Goal: Information Seeking & Learning: Find contact information

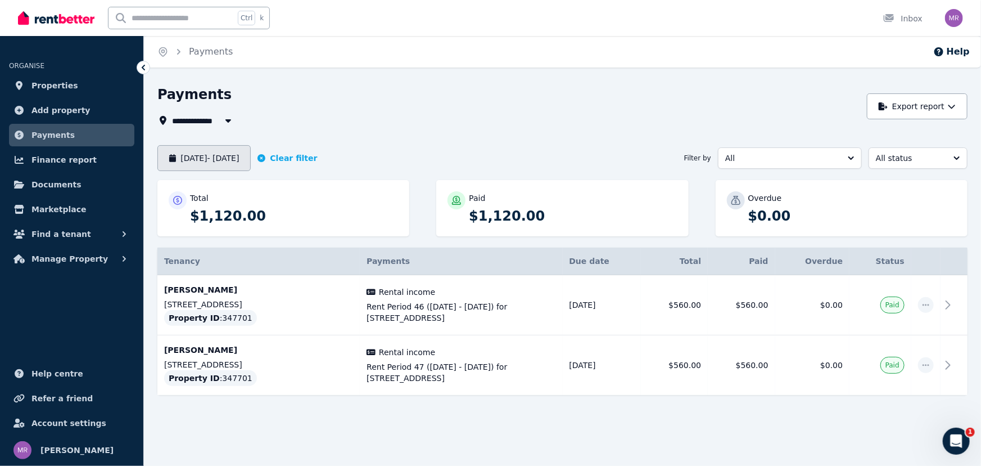
click at [206, 151] on button "[DATE] - [DATE]" at bounding box center [203, 158] width 93 height 26
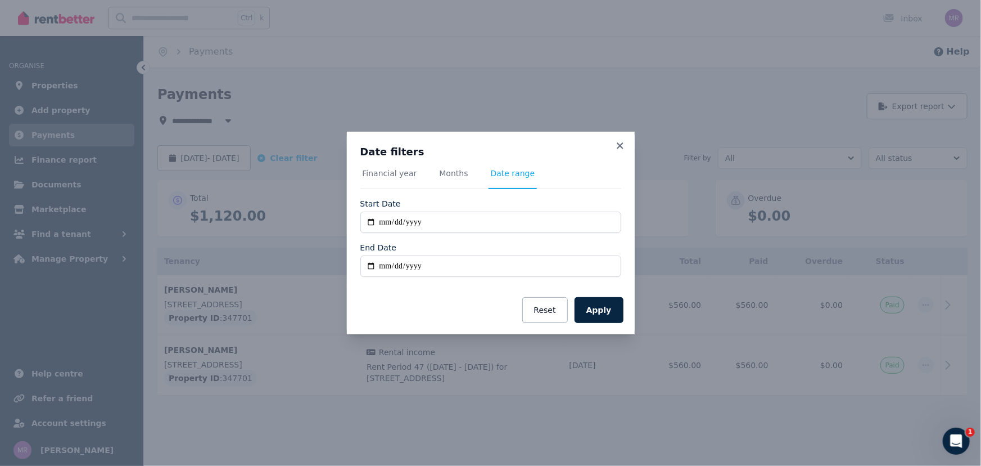
click at [443, 173] on span "Months" at bounding box center [454, 173] width 29 height 11
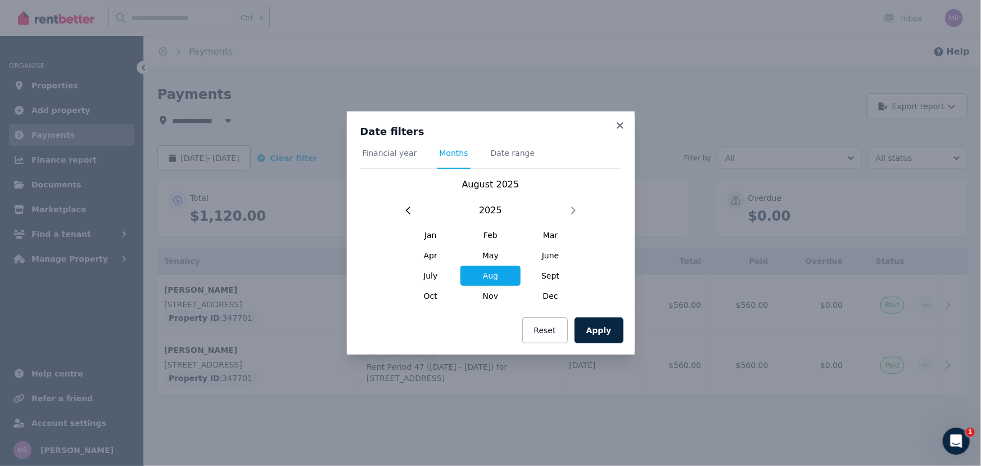
drag, startPoint x: 490, startPoint y: 276, endPoint x: 500, endPoint y: 277, distance: 10.2
click at [490, 274] on span "Aug" at bounding box center [491, 275] width 60 height 20
click at [599, 332] on button "Apply" at bounding box center [599, 330] width 49 height 26
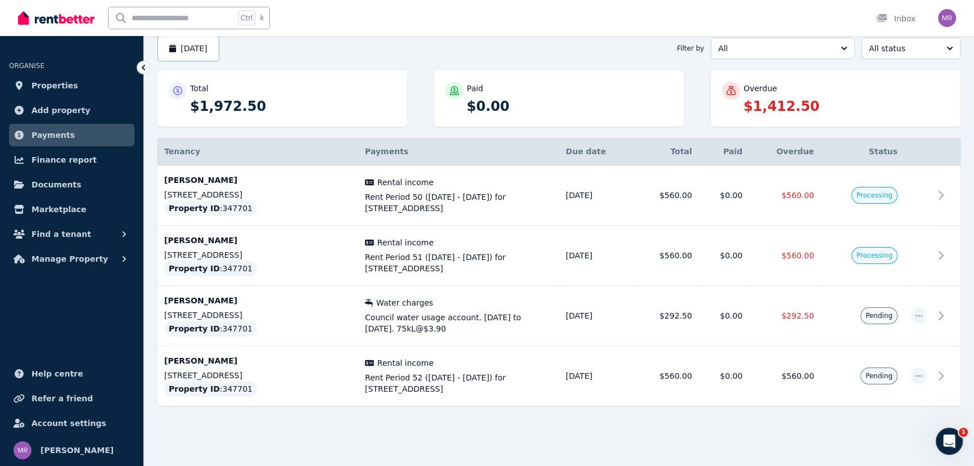
scroll to position [7, 0]
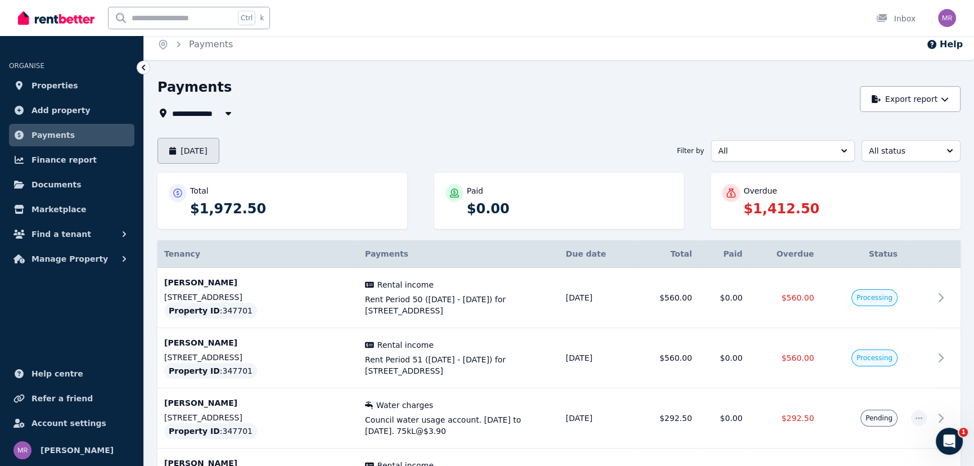
click at [217, 144] on button "[DATE]" at bounding box center [188, 151] width 62 height 26
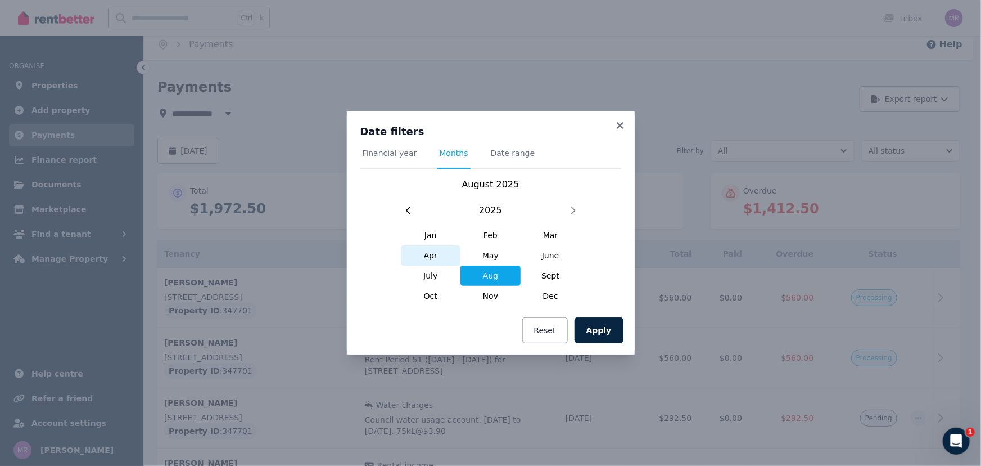
click at [433, 253] on span "Apr" at bounding box center [431, 255] width 60 height 20
click at [504, 156] on span "Date range" at bounding box center [513, 152] width 44 height 11
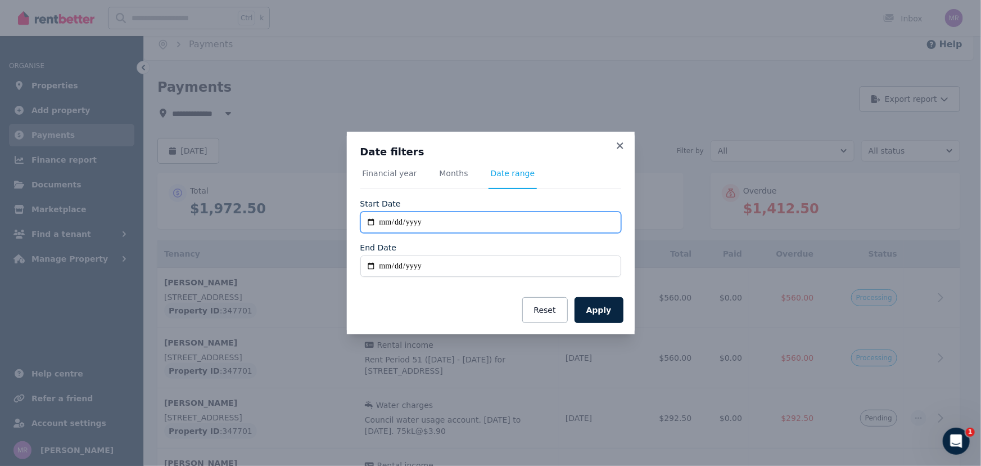
click at [453, 220] on input "**********" at bounding box center [490, 221] width 261 height 21
click at [396, 223] on input "**********" at bounding box center [490, 221] width 261 height 21
type input "**********"
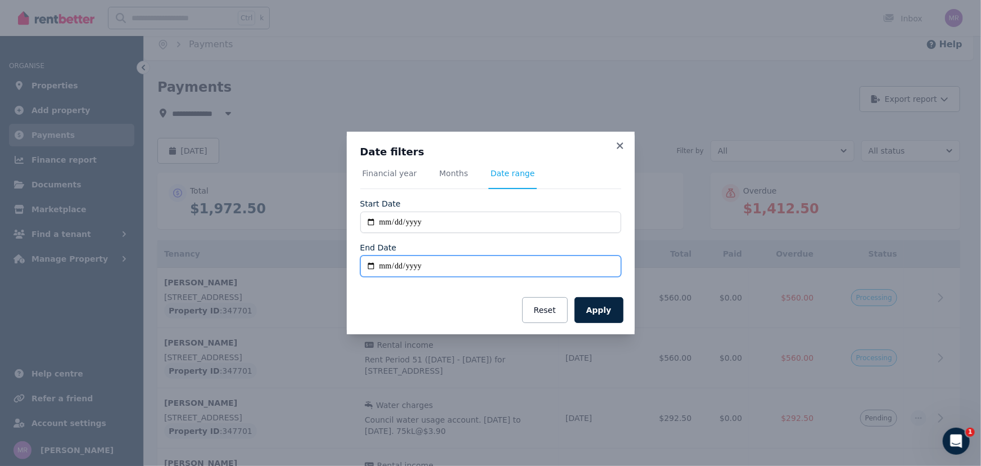
click at [383, 267] on input "End Date" at bounding box center [490, 265] width 261 height 21
type input "**********"
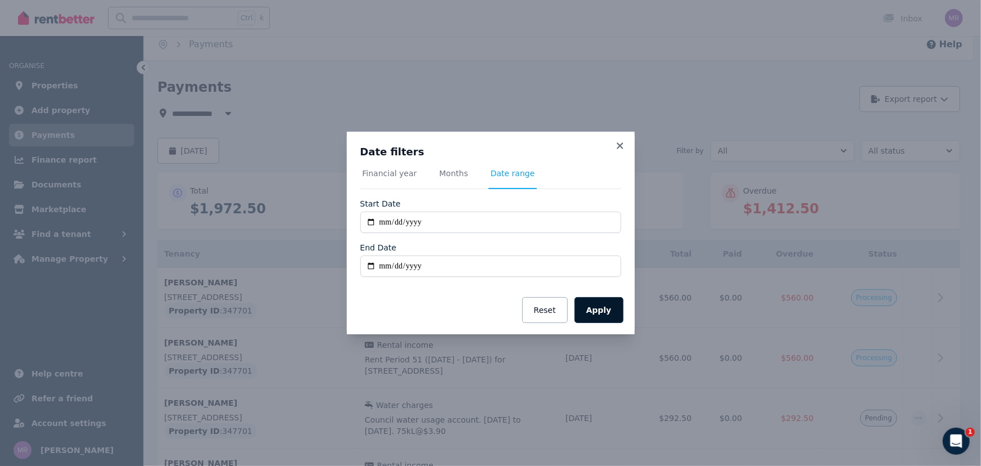
click at [597, 313] on button "Apply" at bounding box center [599, 310] width 49 height 26
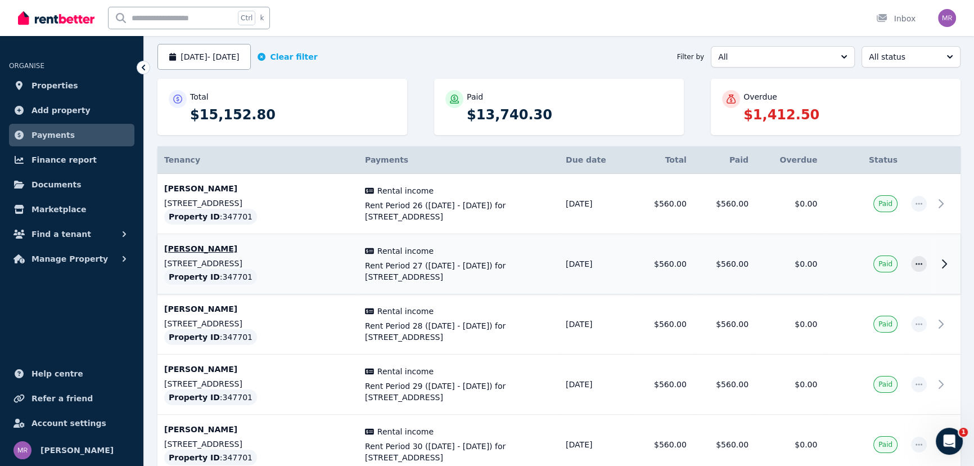
scroll to position [102, 0]
click at [917, 202] on icon "button" at bounding box center [918, 203] width 9 height 8
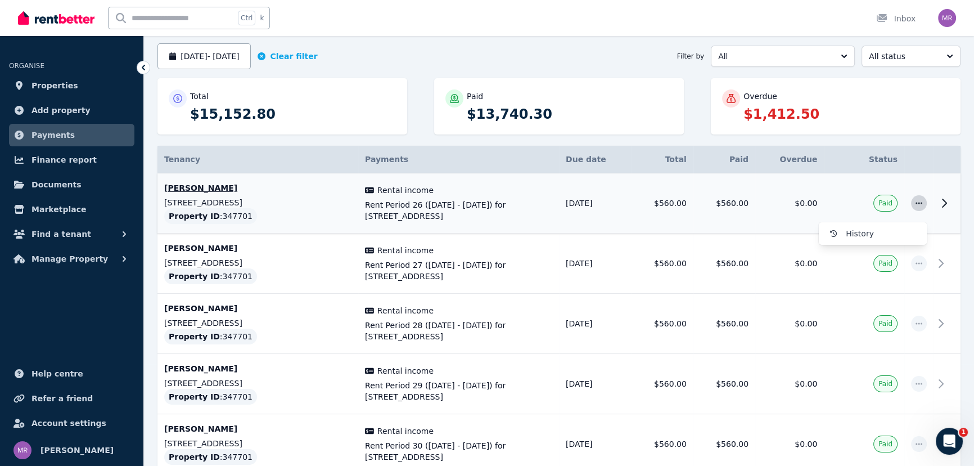
click at [917, 202] on icon "button" at bounding box center [918, 203] width 9 height 8
click at [866, 228] on span "History" at bounding box center [882, 233] width 72 height 13
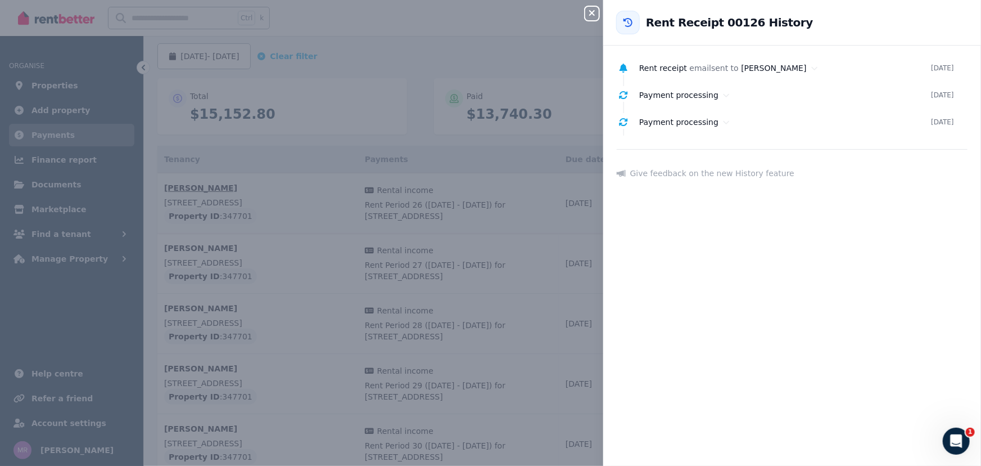
click at [595, 15] on icon "button" at bounding box center [591, 12] width 13 height 9
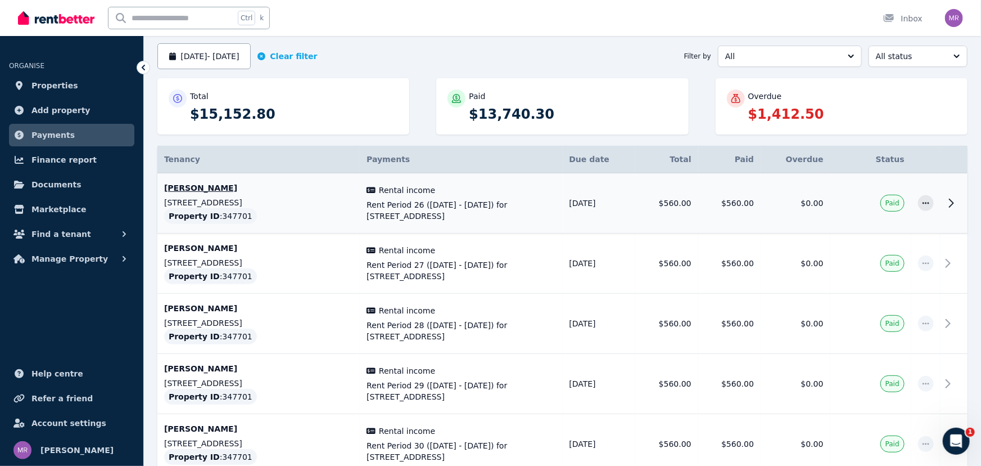
click at [482, 12] on div "Ctrl k Inbox" at bounding box center [471, 18] width 907 height 36
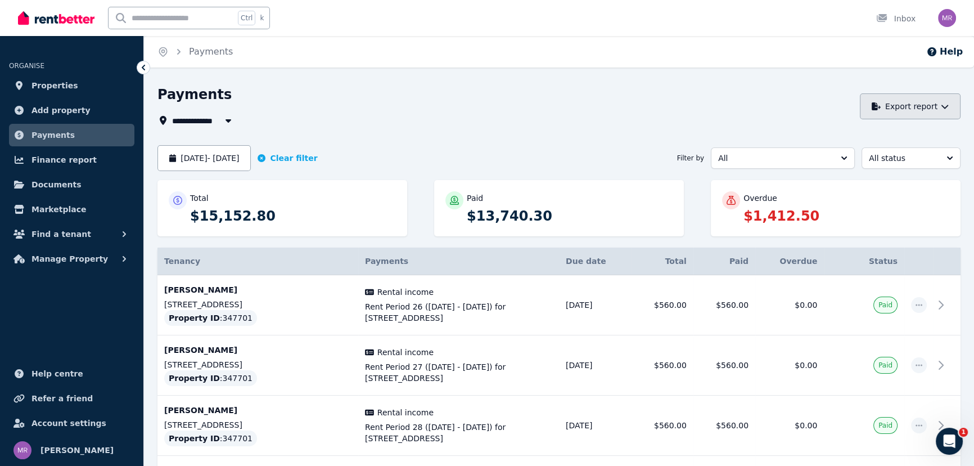
click at [948, 100] on button "Export report" at bounding box center [910, 106] width 101 height 26
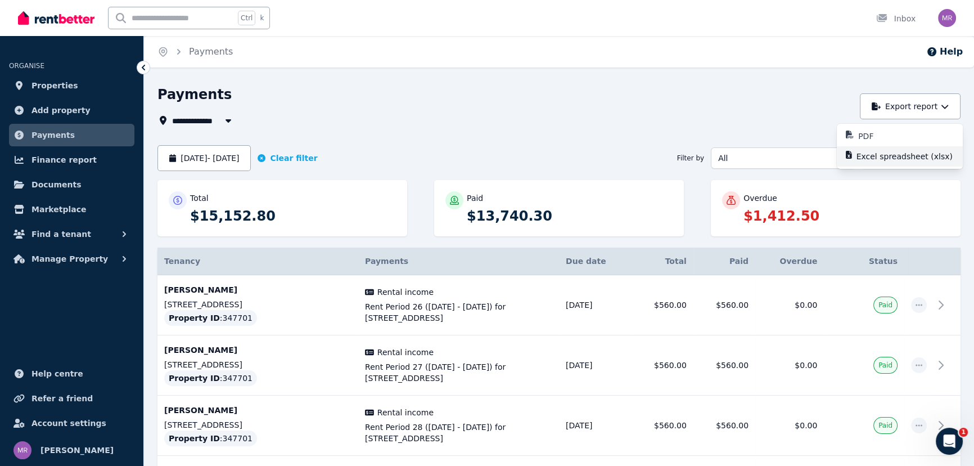
click at [892, 154] on p "Excel spreadsheet (xlsx)" at bounding box center [908, 156] width 105 height 11
click at [69, 156] on span "Finance report" at bounding box center [63, 159] width 65 height 13
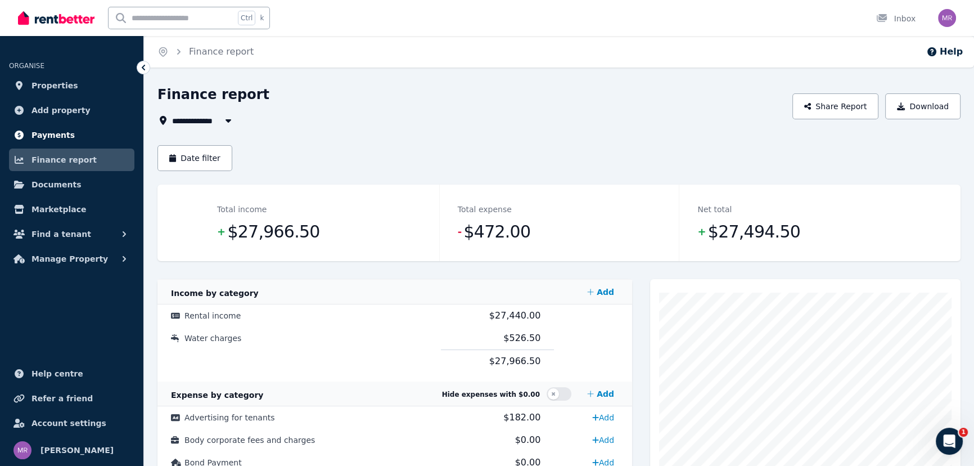
click at [55, 132] on span "Payments" at bounding box center [52, 134] width 43 height 13
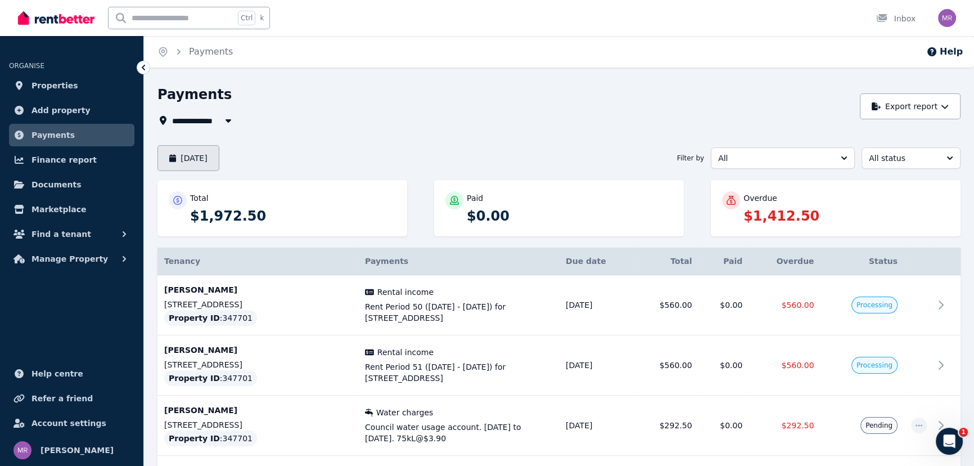
click at [216, 147] on button "[DATE]" at bounding box center [188, 158] width 62 height 26
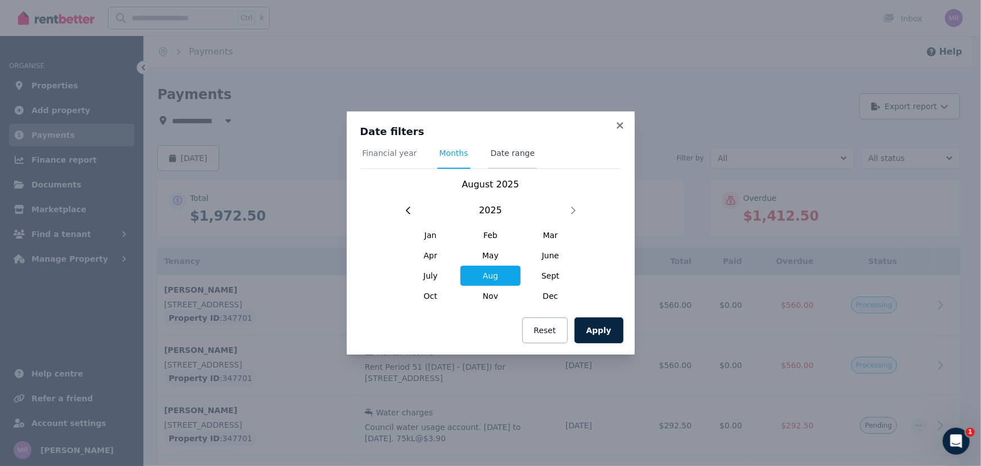
click at [511, 157] on span "Date range" at bounding box center [513, 152] width 44 height 11
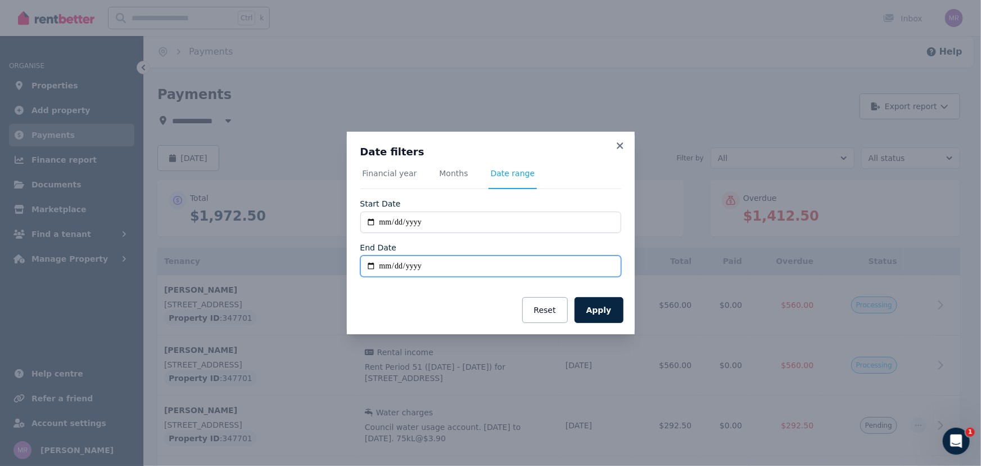
click at [391, 260] on input "End Date" at bounding box center [490, 265] width 261 height 21
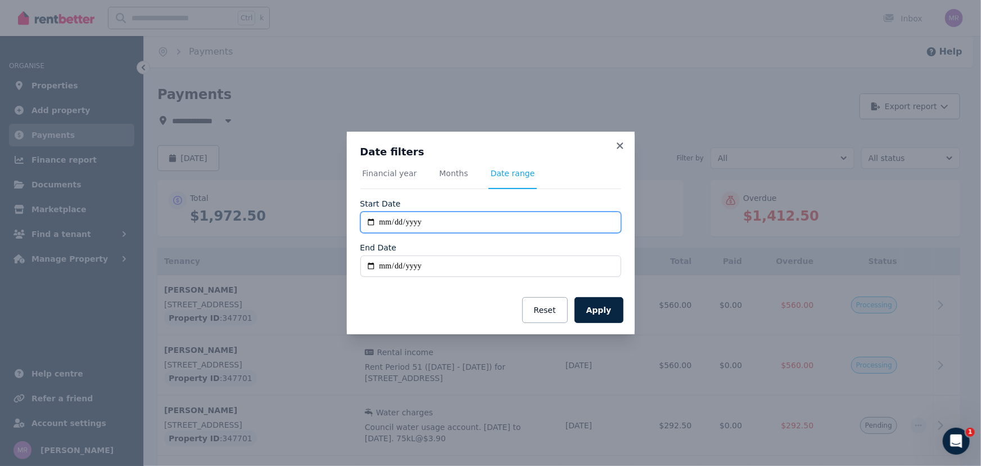
click at [407, 220] on input "**********" at bounding box center [490, 221] width 261 height 21
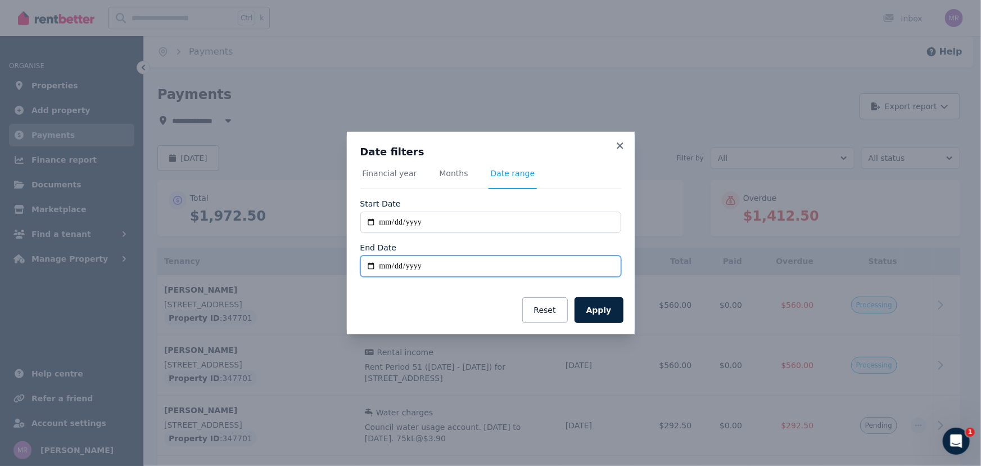
click at [368, 268] on input "End Date" at bounding box center [490, 265] width 261 height 21
type input "**********"
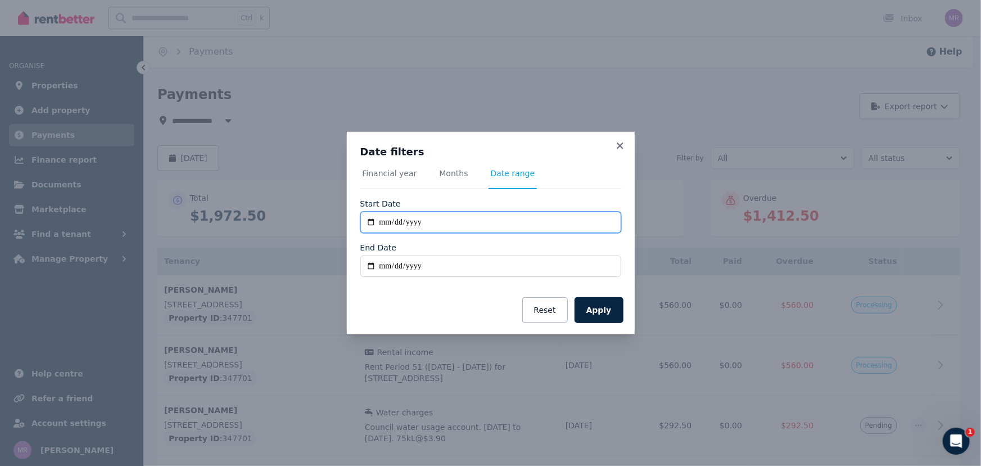
click at [371, 222] on input "**********" at bounding box center [490, 221] width 261 height 21
type input "**********"
click at [603, 309] on button "Apply" at bounding box center [599, 310] width 49 height 26
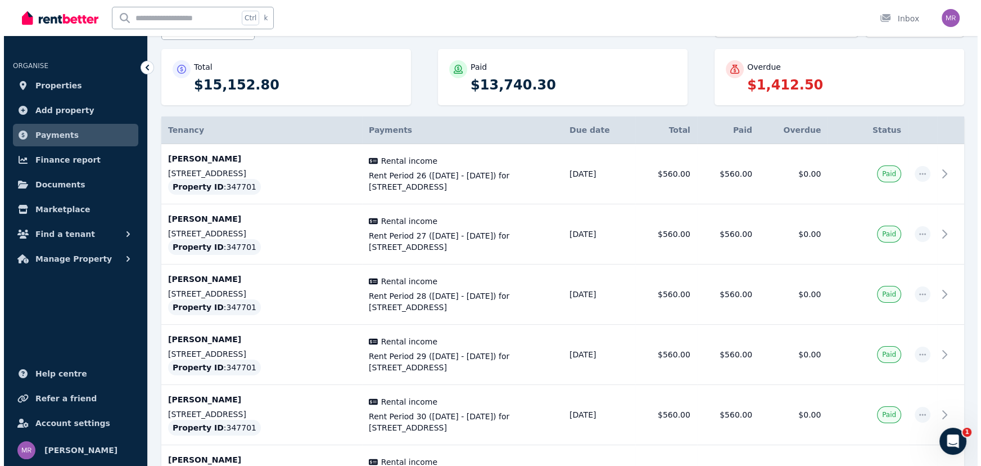
scroll to position [51, 0]
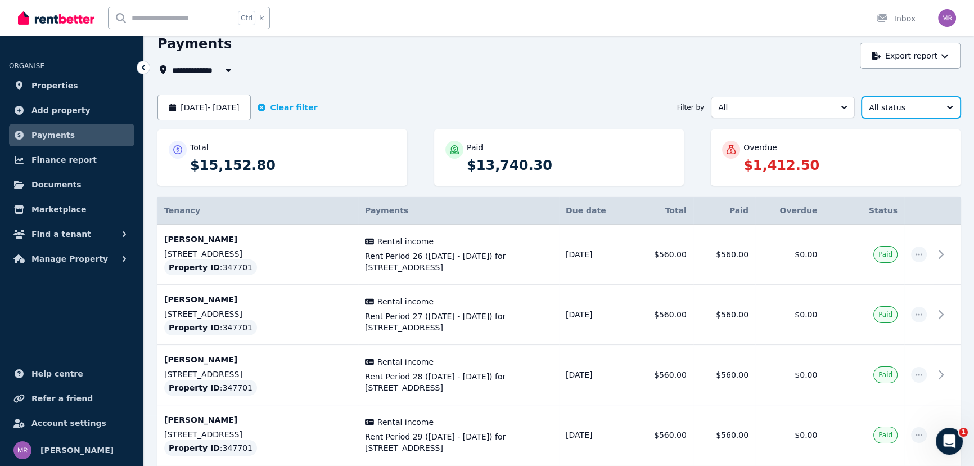
click at [941, 111] on button "All status" at bounding box center [910, 107] width 99 height 21
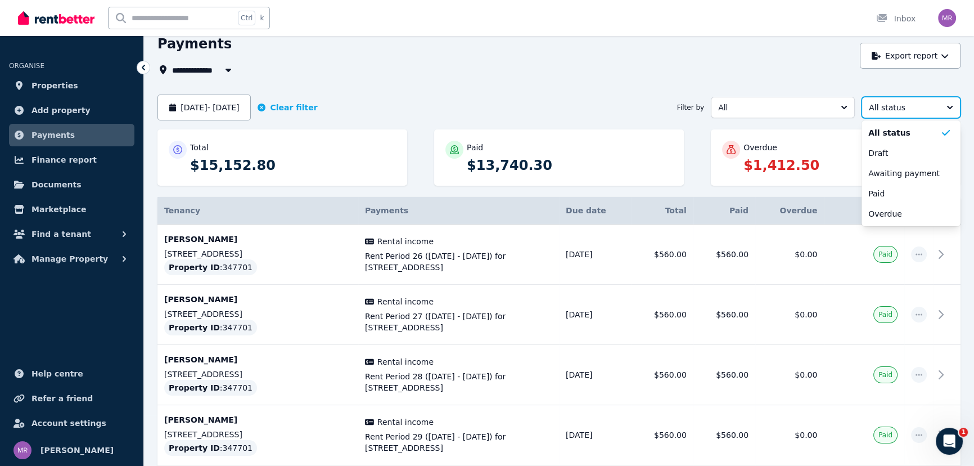
click at [941, 106] on button "All status" at bounding box center [910, 107] width 99 height 21
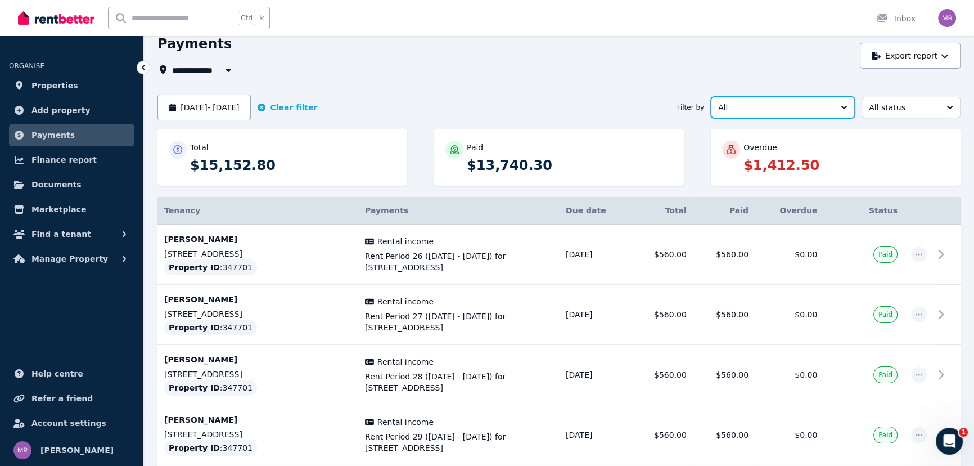
click at [847, 106] on button "All" at bounding box center [783, 107] width 144 height 21
click at [251, 107] on button "[DATE] - [DATE]" at bounding box center [203, 107] width 93 height 26
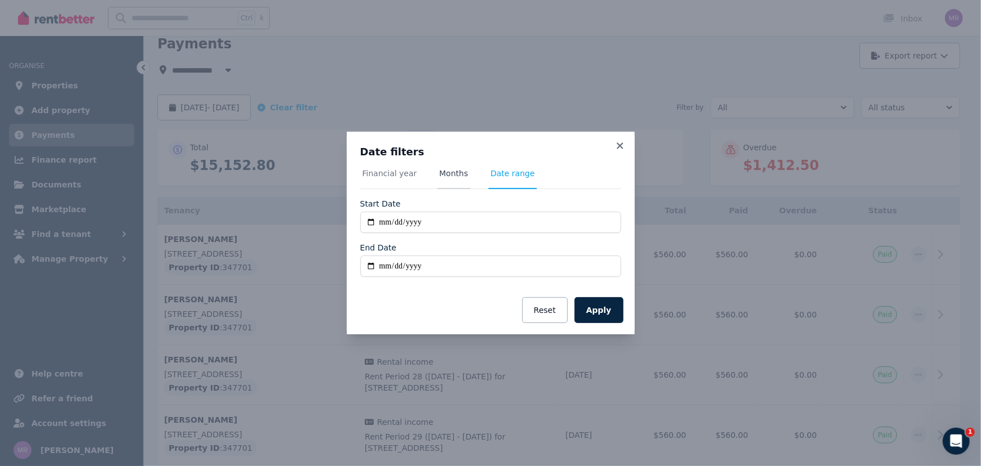
click at [446, 175] on span "Months" at bounding box center [454, 173] width 29 height 11
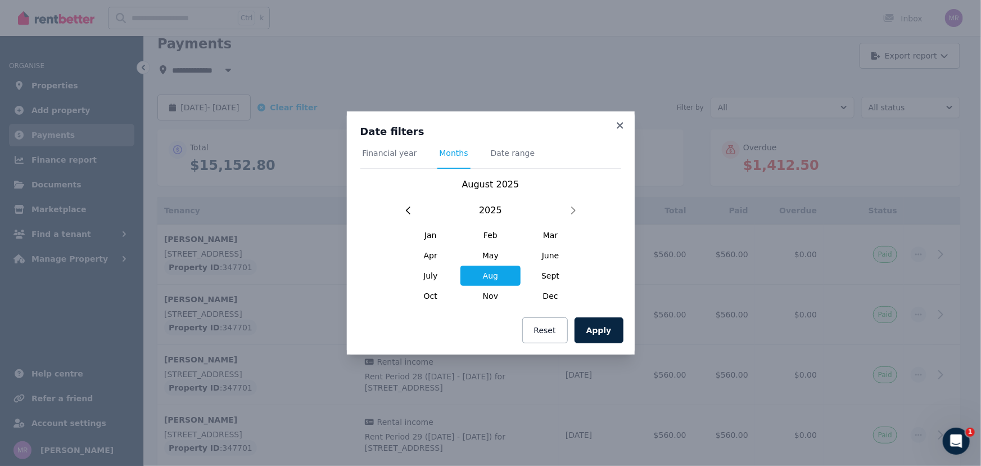
click at [486, 270] on span "Aug" at bounding box center [491, 275] width 60 height 20
click at [597, 334] on button "Apply" at bounding box center [599, 330] width 49 height 26
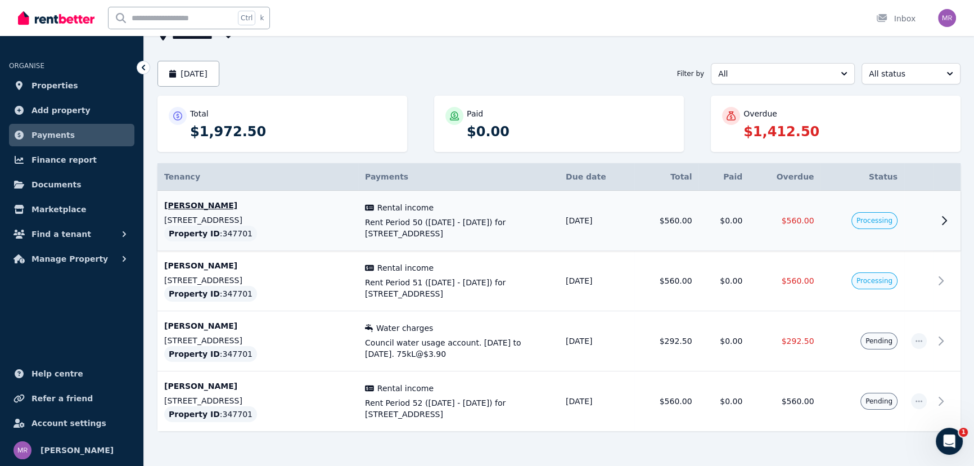
scroll to position [102, 0]
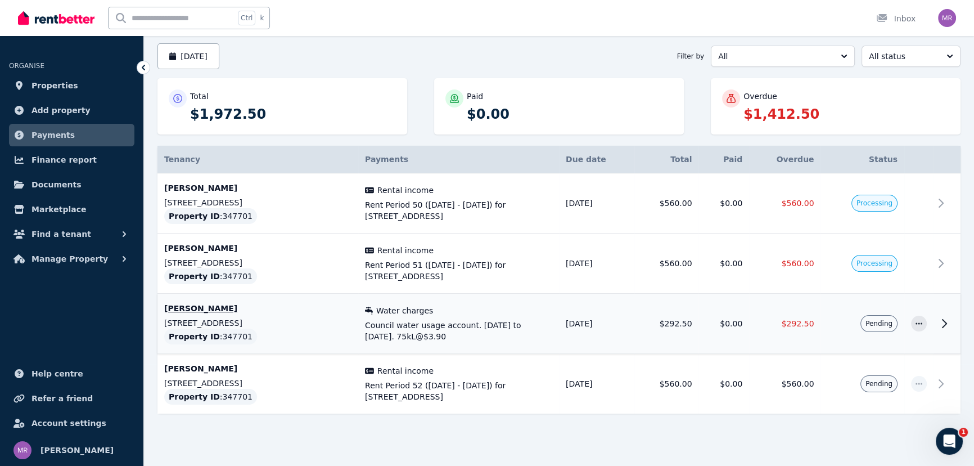
click at [401, 324] on span "Council water usage account. [DATE] to [DATE]. 75kL@$3.90" at bounding box center [458, 330] width 187 height 22
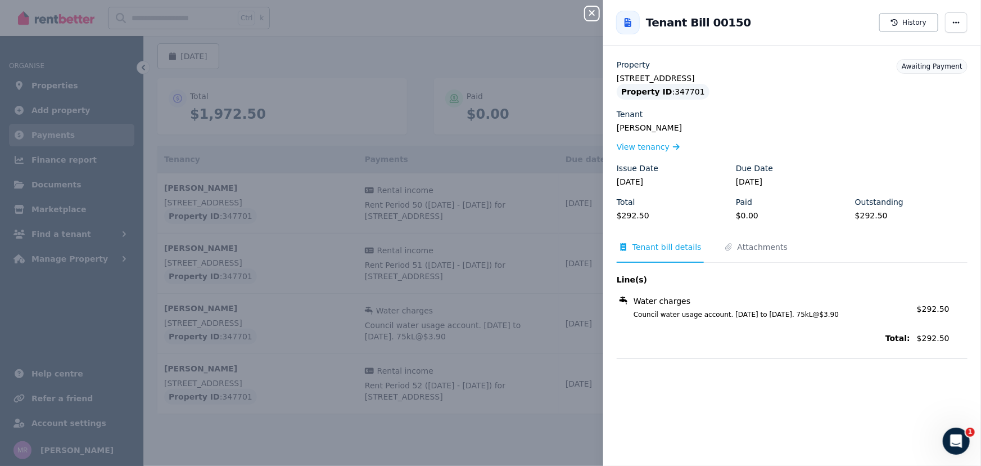
drag, startPoint x: 589, startPoint y: 16, endPoint x: 579, endPoint y: 28, distance: 15.6
click at [589, 15] on icon "button" at bounding box center [591, 12] width 13 height 9
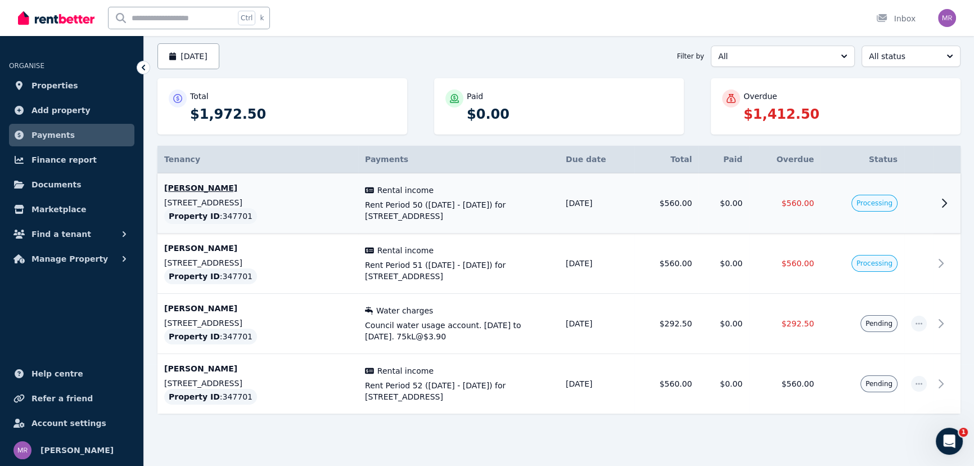
click at [367, 205] on span "Rent Period 50 ([DATE] - [DATE]) for [STREET_ADDRESS]" at bounding box center [458, 210] width 187 height 22
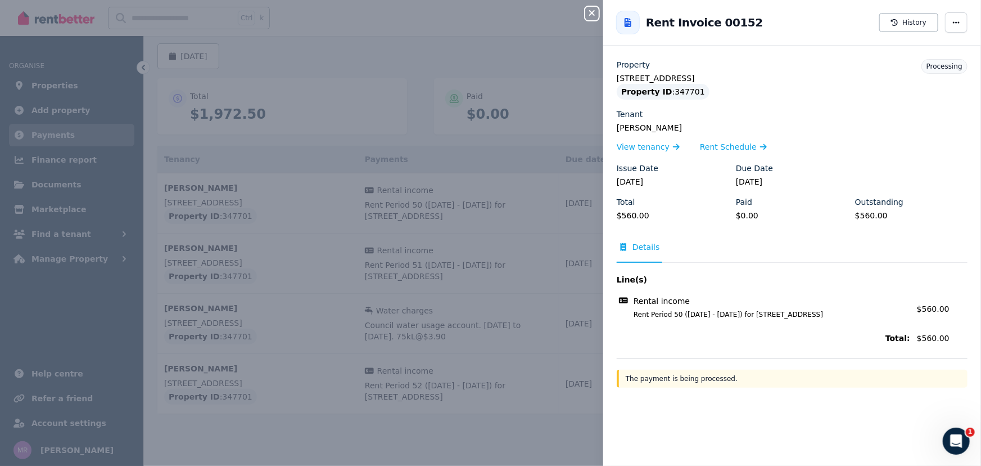
click at [341, 53] on div "Close panel Back to Rent Invoice 00152 History Property [STREET_ADDRESS][GEOGRA…" at bounding box center [490, 233] width 981 height 466
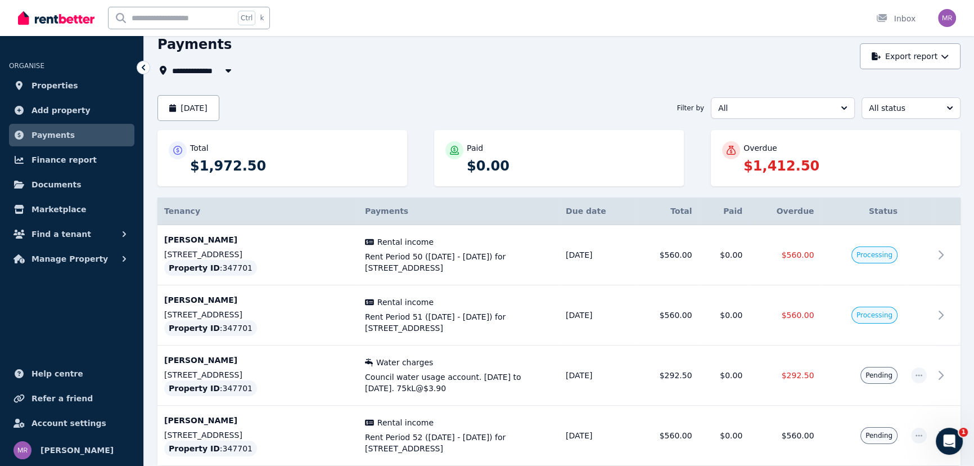
scroll to position [0, 0]
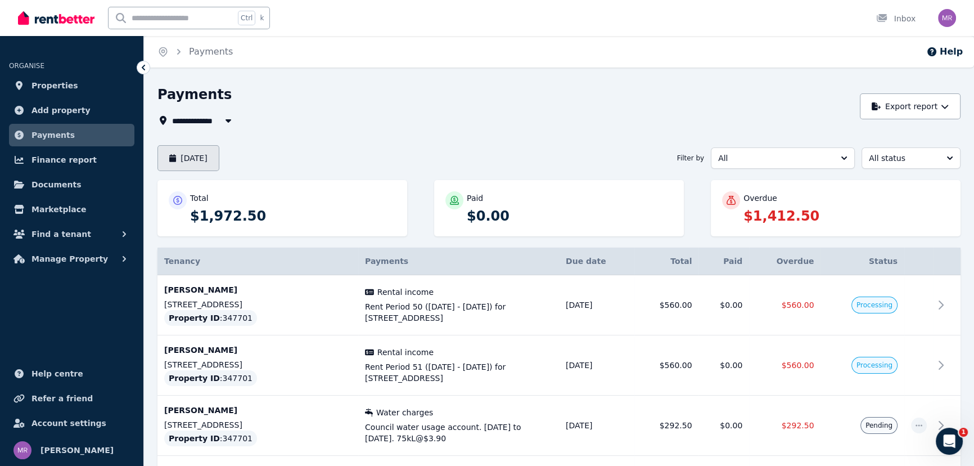
click at [219, 159] on button "[DATE]" at bounding box center [188, 158] width 62 height 26
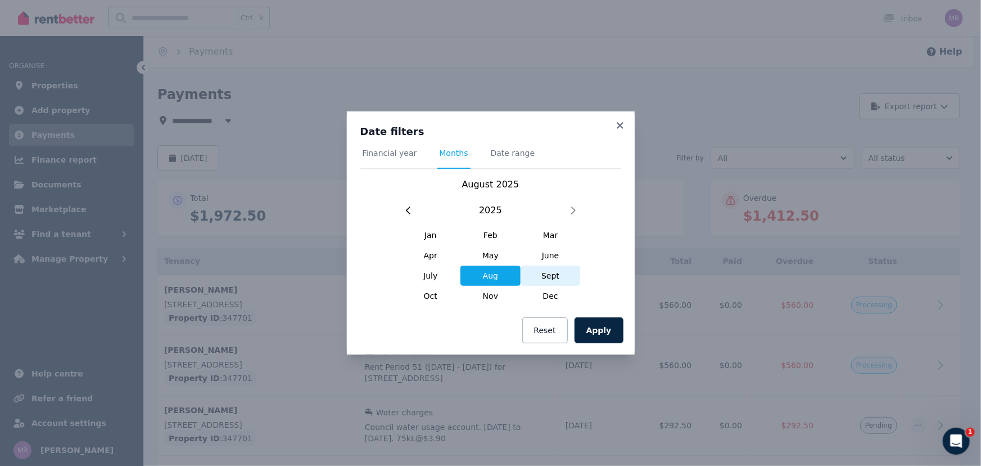
click at [547, 274] on span "Sept" at bounding box center [551, 275] width 60 height 20
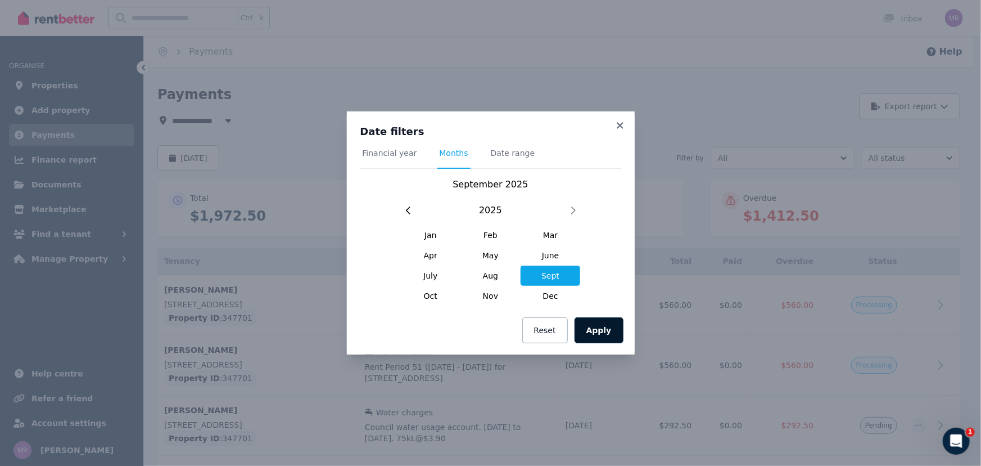
click at [600, 335] on button "Apply" at bounding box center [599, 330] width 49 height 26
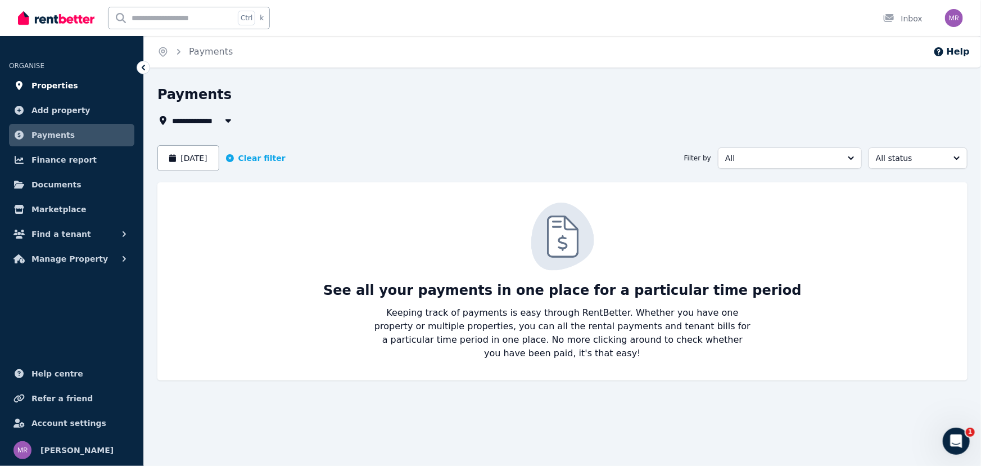
click at [51, 89] on span "Properties" at bounding box center [54, 85] width 47 height 13
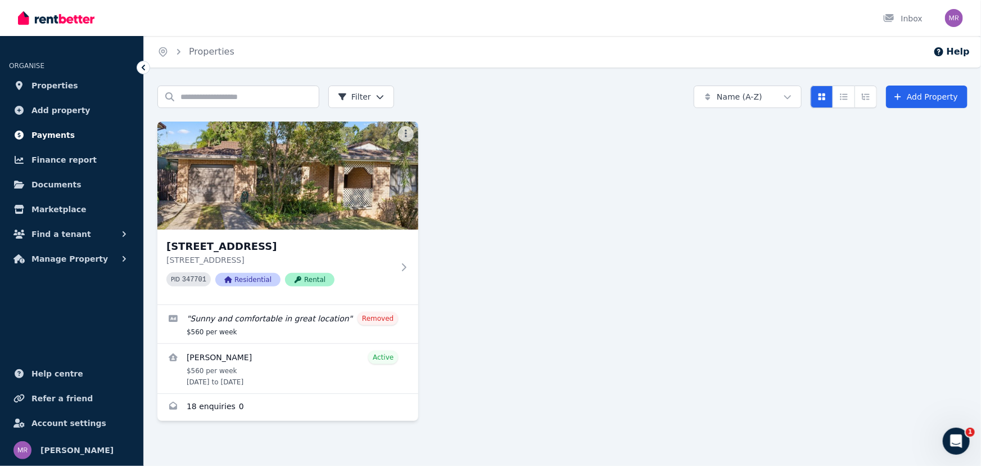
click at [32, 134] on span "Payments" at bounding box center [52, 134] width 43 height 13
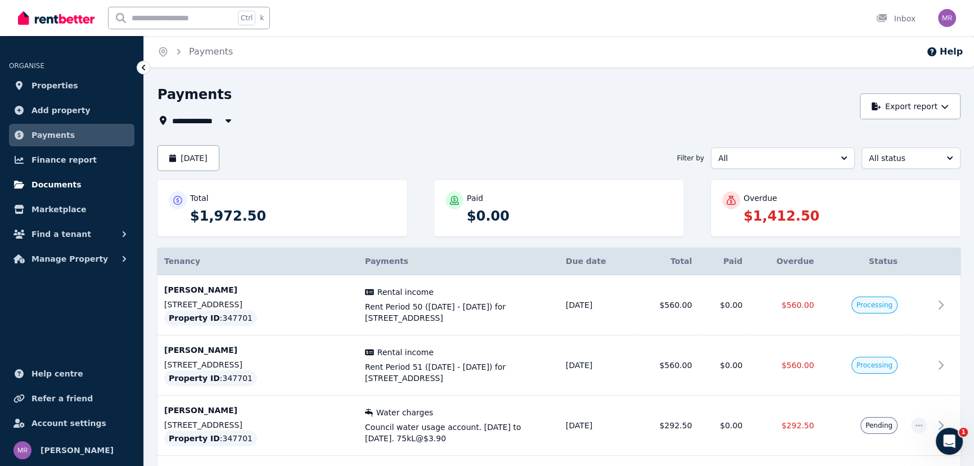
click at [35, 186] on span "Documents" at bounding box center [56, 184] width 50 height 13
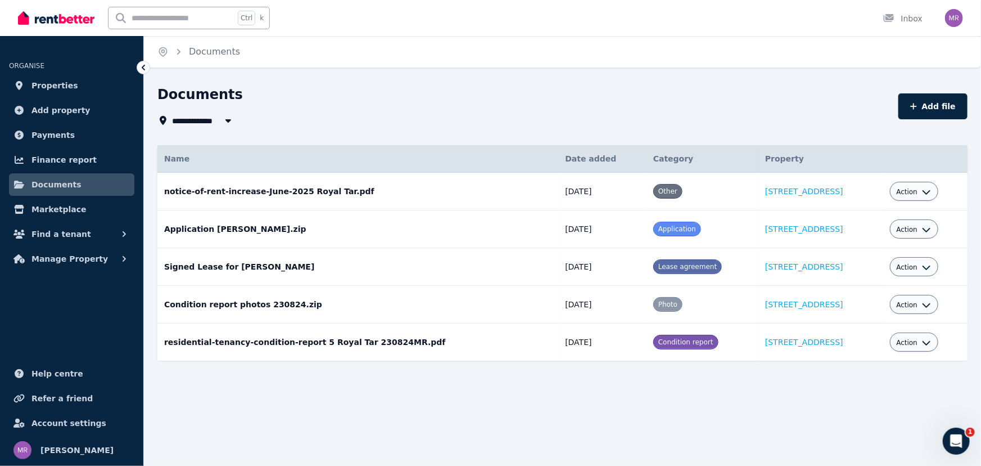
click at [49, 184] on span "Documents" at bounding box center [56, 184] width 50 height 13
click at [61, 258] on span "Manage Property" at bounding box center [69, 258] width 76 height 13
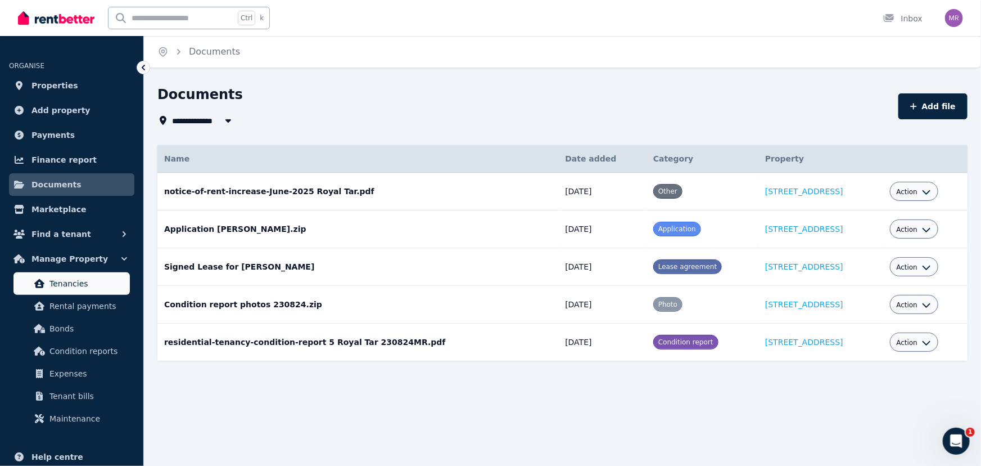
click at [60, 282] on span "Tenancies" at bounding box center [87, 283] width 76 height 13
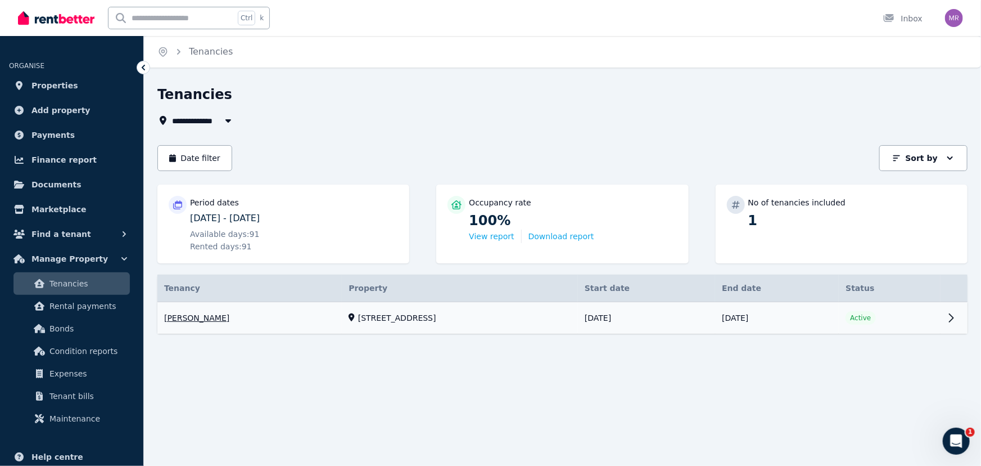
click at [763, 317] on link "View property details" at bounding box center [562, 318] width 810 height 32
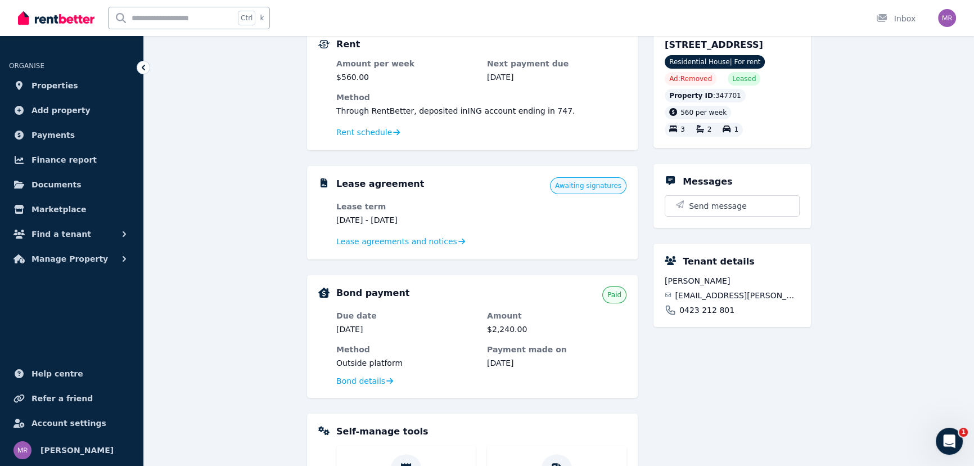
scroll to position [255, 0]
click at [349, 243] on span "Lease agreements and notices" at bounding box center [396, 240] width 121 height 11
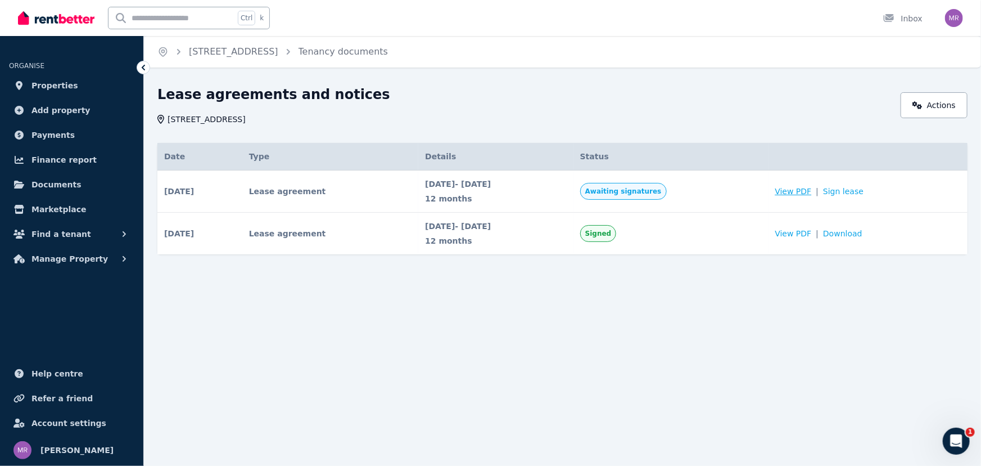
click at [812, 189] on span "View PDF" at bounding box center [793, 191] width 37 height 11
click at [35, 260] on span "Manage Property" at bounding box center [69, 258] width 76 height 13
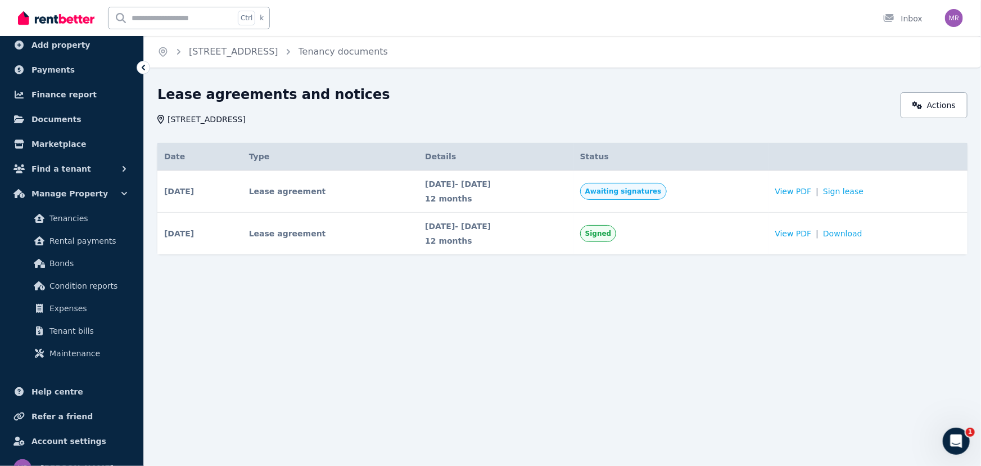
scroll to position [83, 0]
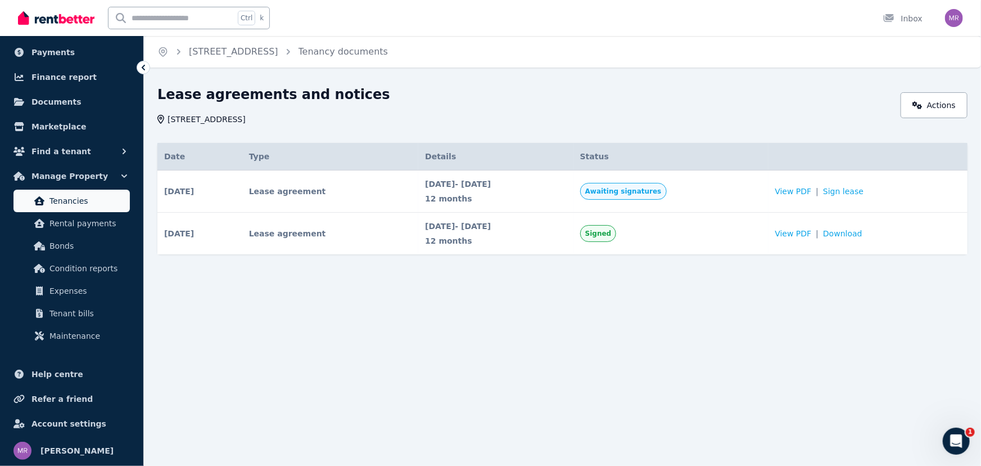
click at [56, 198] on span "Tenancies" at bounding box center [87, 200] width 76 height 13
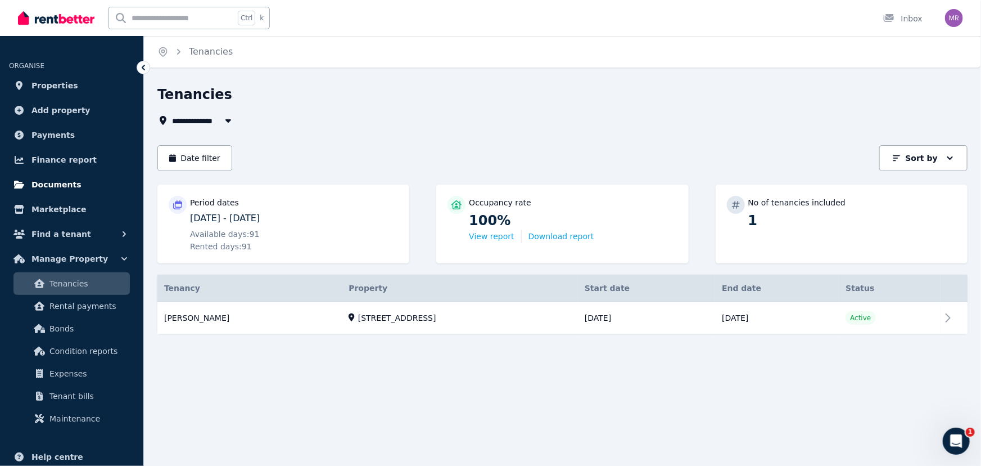
click at [61, 188] on span "Documents" at bounding box center [56, 184] width 50 height 13
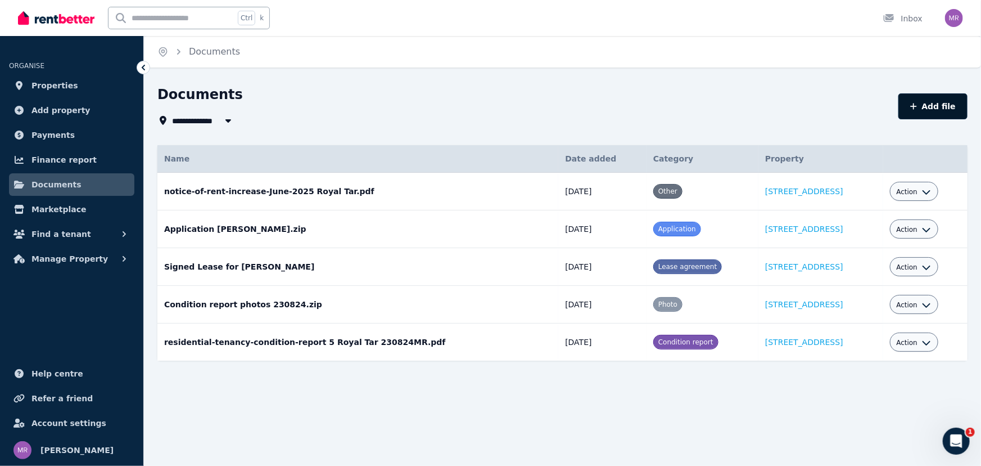
click at [933, 104] on button "Add file" at bounding box center [933, 106] width 69 height 26
select select "*****"
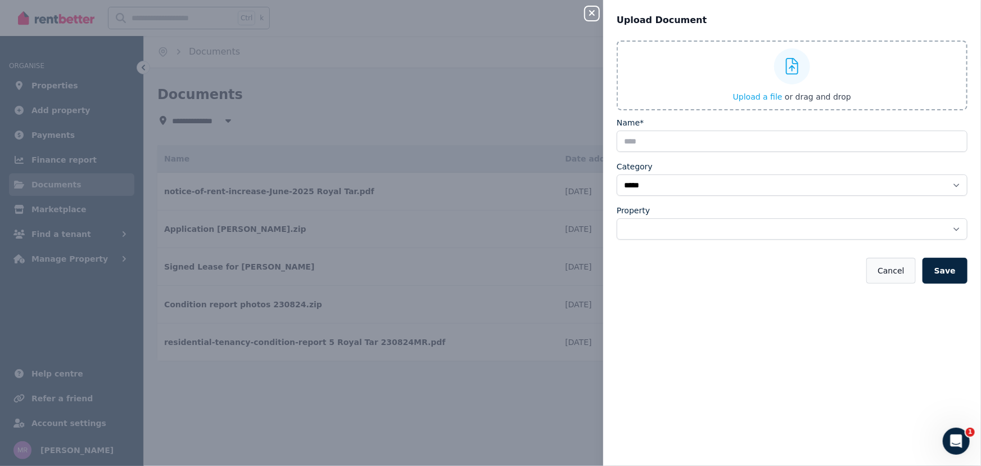
click at [886, 267] on button "Cancel" at bounding box center [891, 271] width 49 height 26
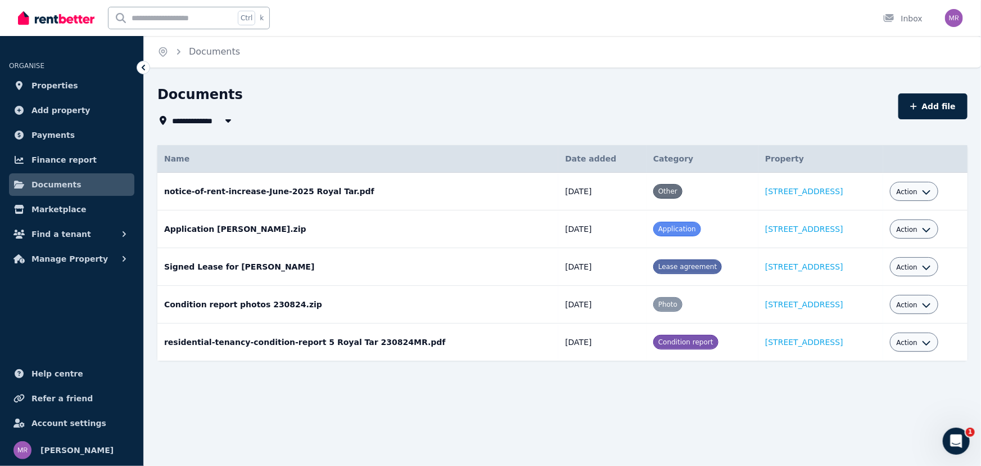
click at [954, 434] on icon "Open Intercom Messenger" at bounding box center [956, 440] width 19 height 19
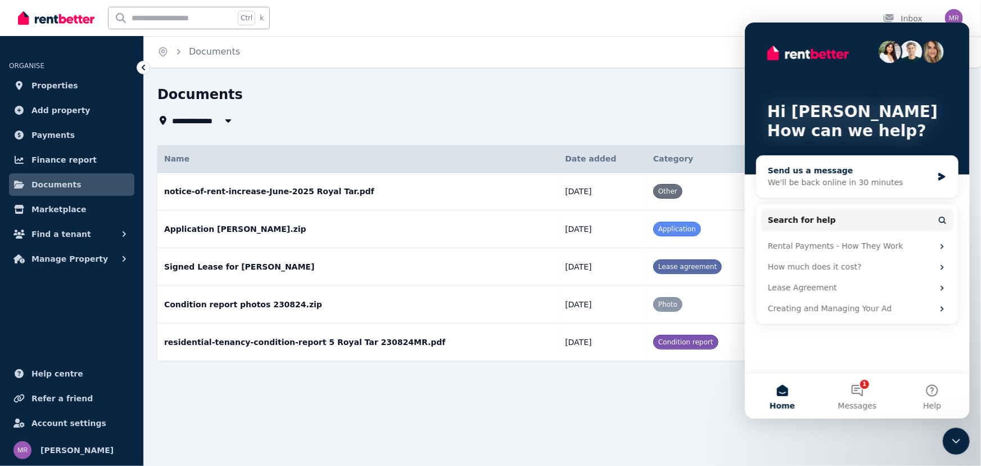
click at [796, 182] on div "We'll be back online in 30 minutes" at bounding box center [850, 182] width 165 height 12
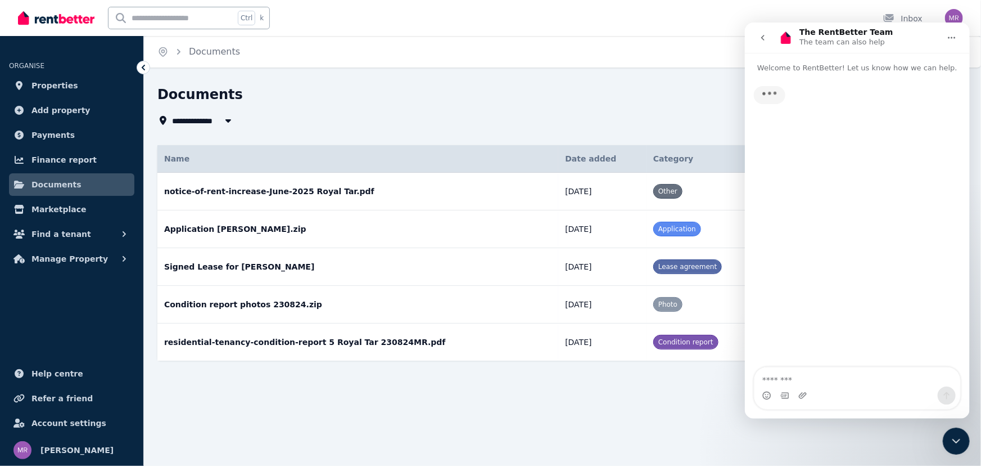
click at [774, 373] on textarea "Message…" at bounding box center [857, 376] width 206 height 19
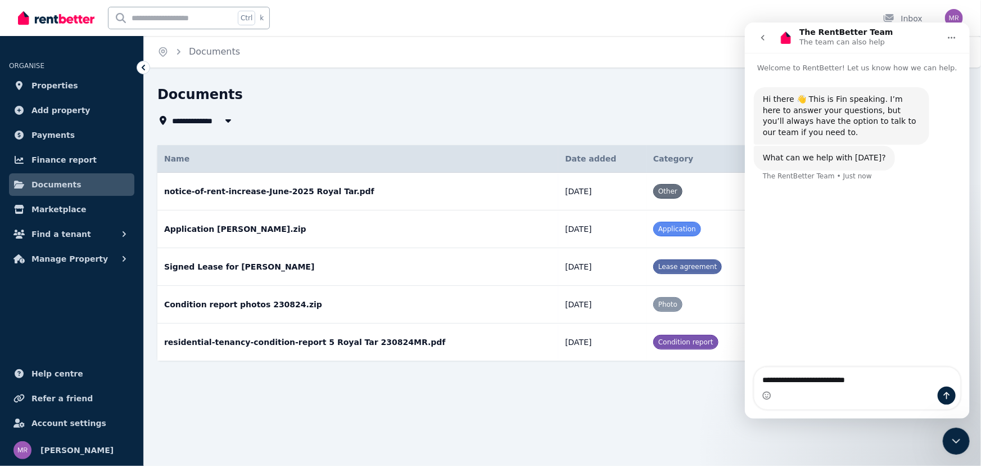
type textarea "**********"
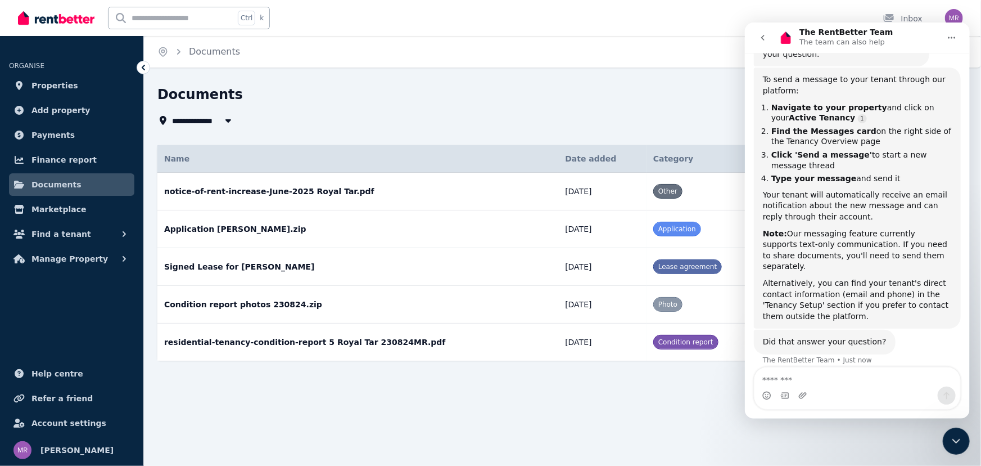
scroll to position [141, 0]
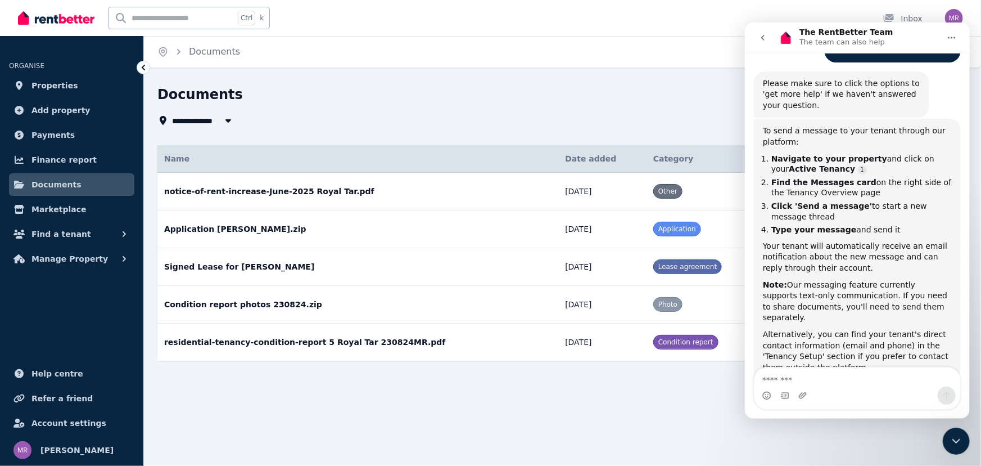
click at [497, 114] on div "**********" at bounding box center [524, 120] width 734 height 13
click at [661, 71] on div "**********" at bounding box center [490, 233] width 981 height 466
click at [951, 442] on icon "Close Intercom Messenger" at bounding box center [955, 440] width 13 height 13
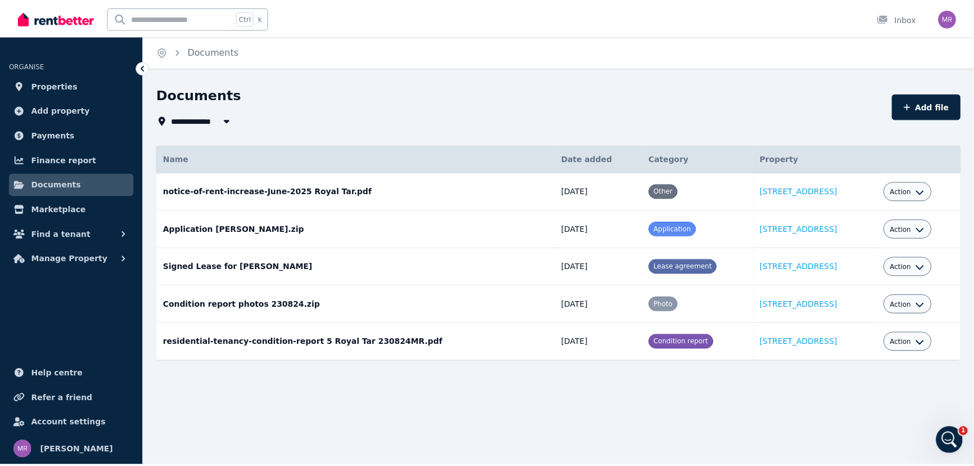
scroll to position [211, 0]
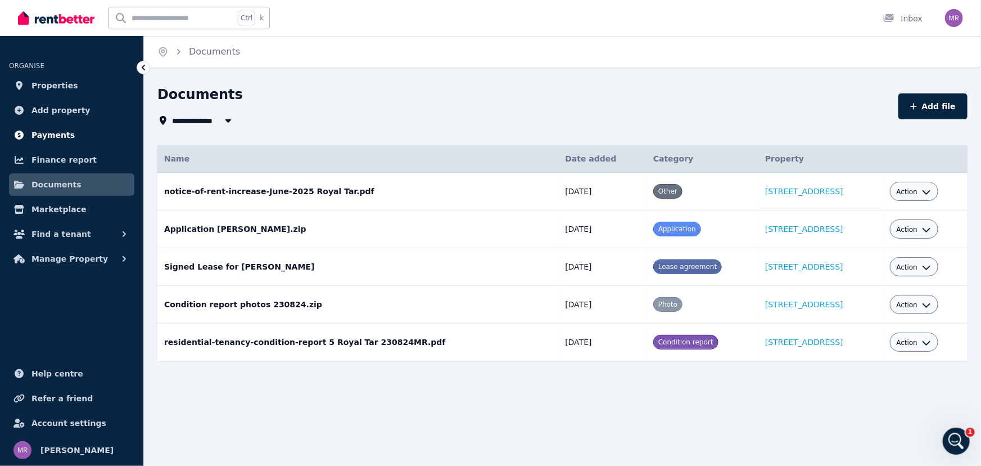
click at [46, 133] on span "Payments" at bounding box center [52, 134] width 43 height 13
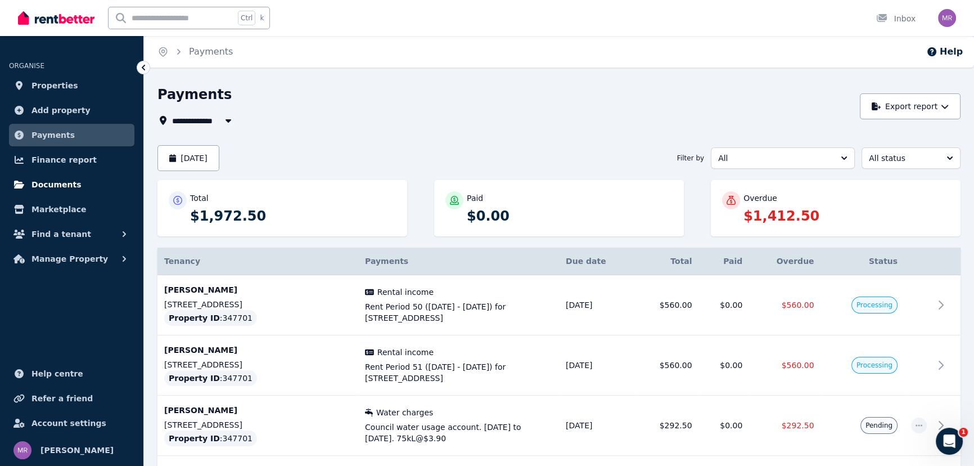
click at [41, 182] on span "Documents" at bounding box center [56, 184] width 50 height 13
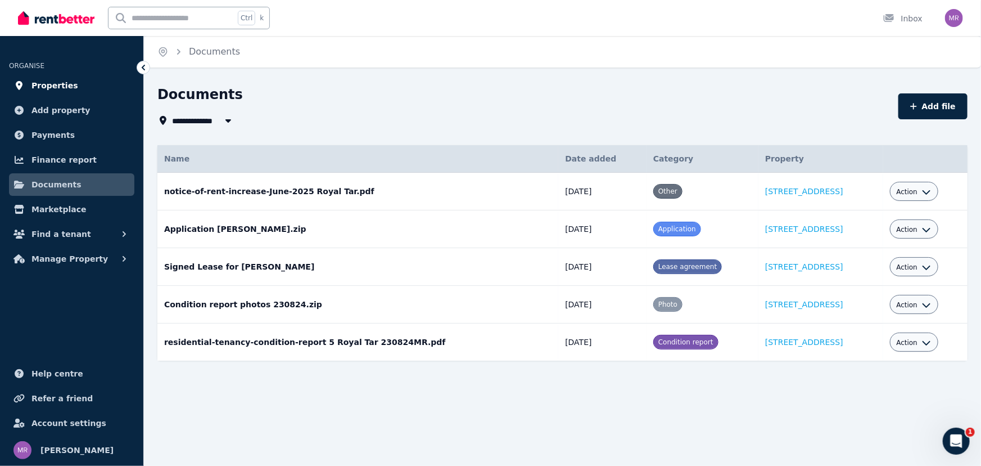
click at [47, 89] on span "Properties" at bounding box center [54, 85] width 47 height 13
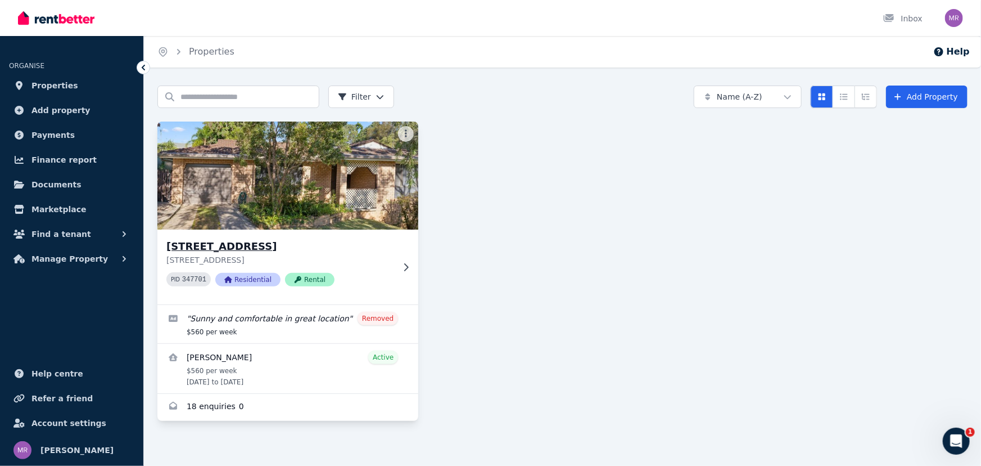
click at [269, 192] on img at bounding box center [288, 176] width 274 height 114
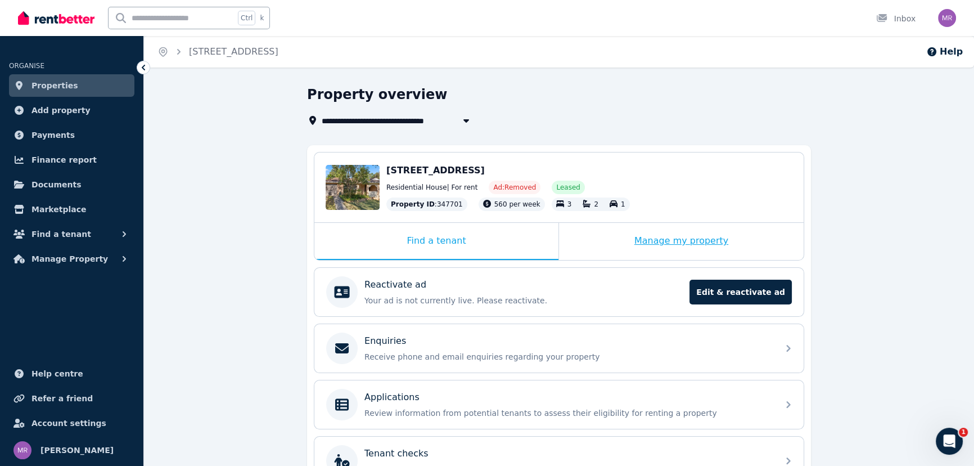
click at [673, 235] on div "Manage my property" at bounding box center [681, 241] width 245 height 37
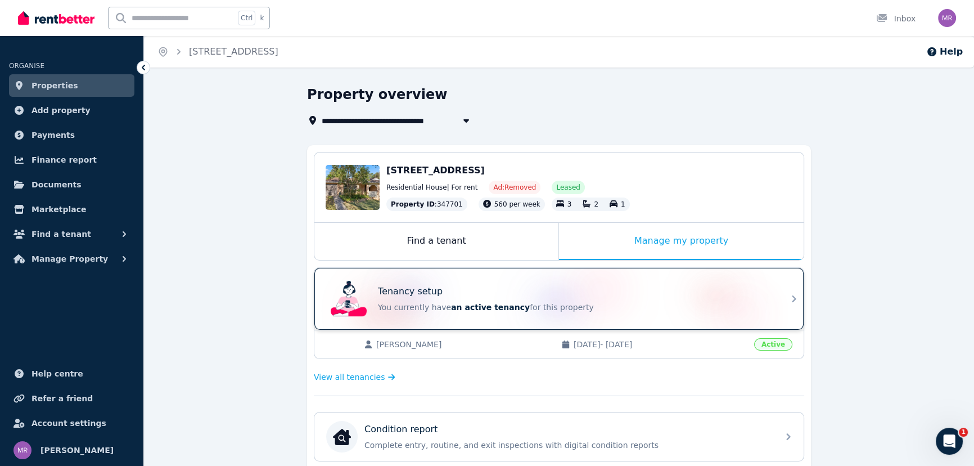
click at [499, 304] on span "an active tenancy" at bounding box center [490, 307] width 79 height 9
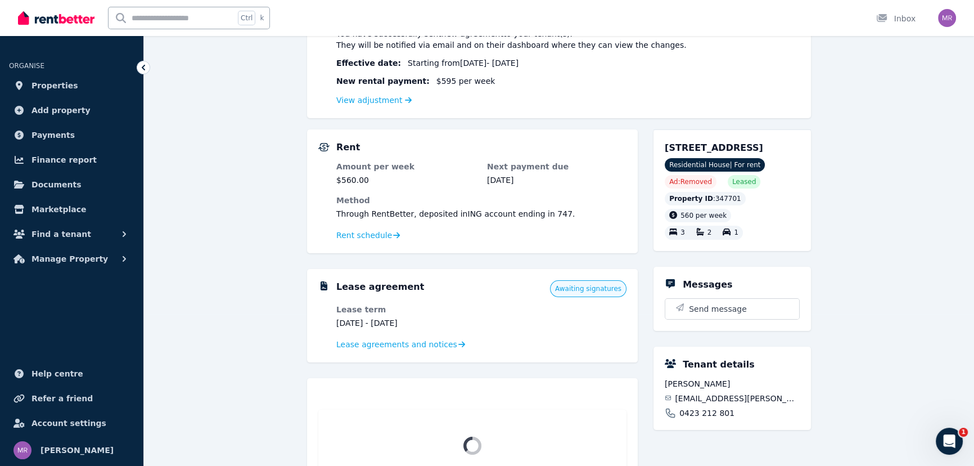
scroll to position [153, 0]
drag, startPoint x: 786, startPoint y: 407, endPoint x: 680, endPoint y: 411, distance: 105.8
click at [680, 403] on div "[EMAIL_ADDRESS][PERSON_NAME][DOMAIN_NAME]" at bounding box center [732, 396] width 135 height 11
copy span "[EMAIL_ADDRESS][PERSON_NAME][DOMAIN_NAME]"
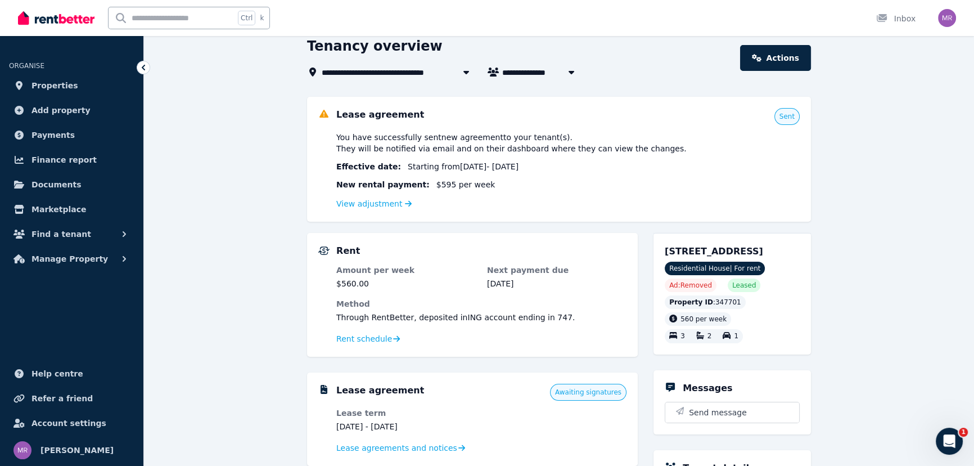
scroll to position [0, 0]
